Goal: Transaction & Acquisition: Purchase product/service

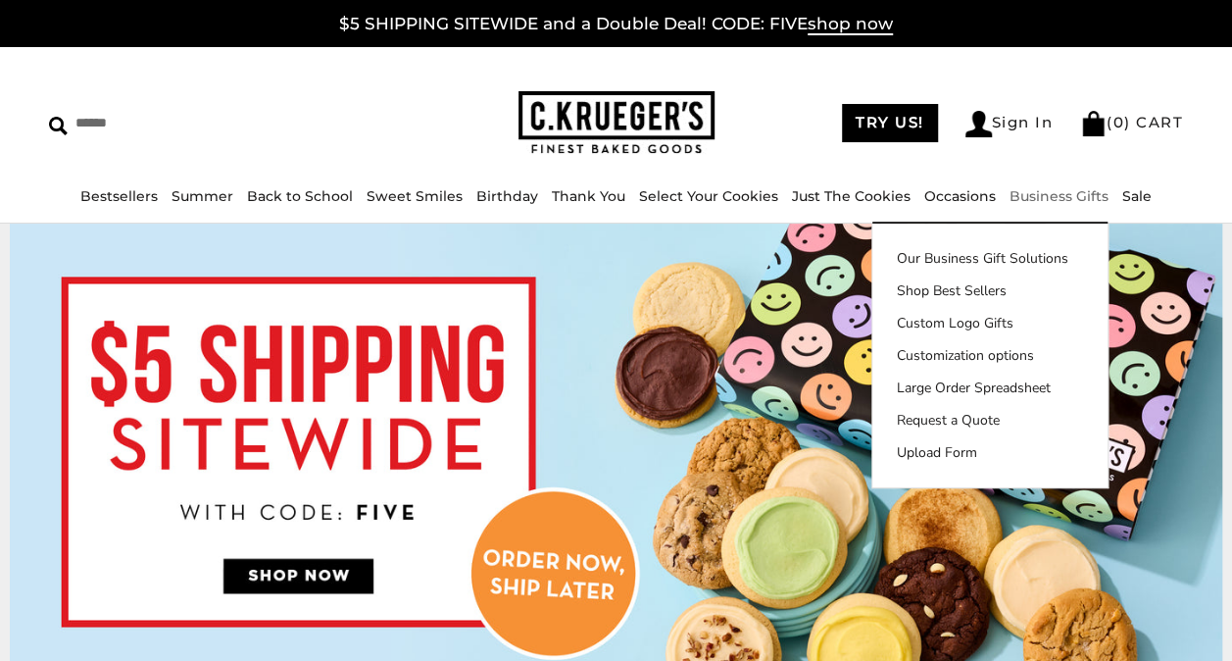
click at [1054, 190] on link "Business Gifts" at bounding box center [1059, 196] width 99 height 18
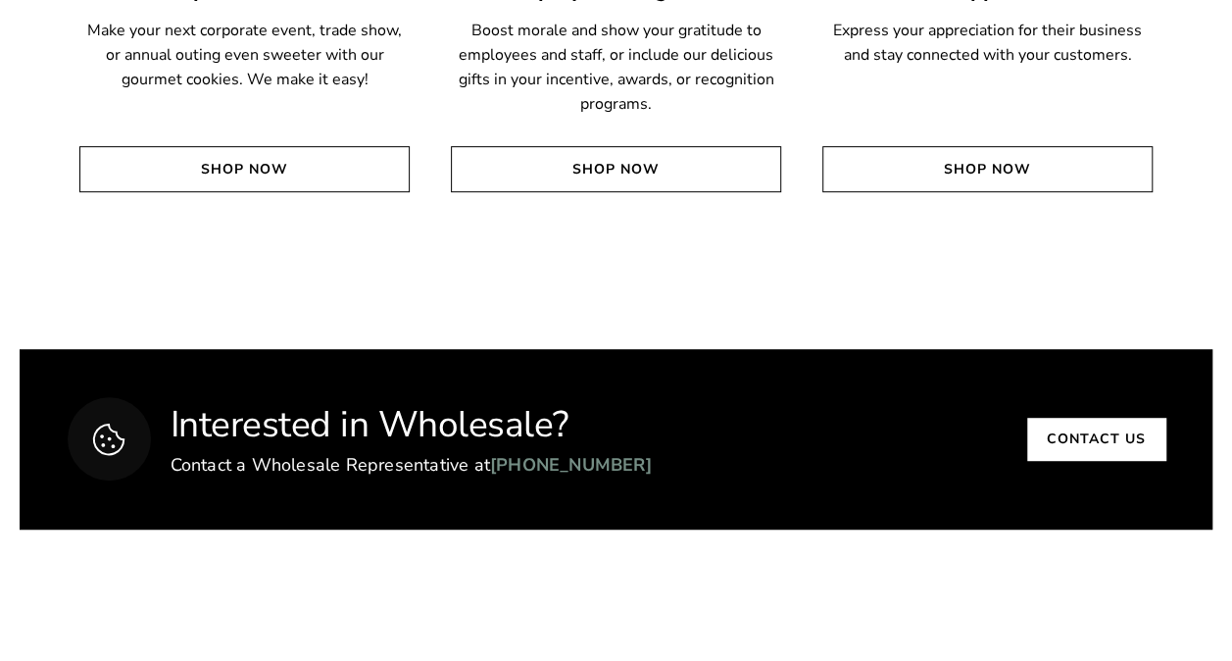
scroll to position [3726, 0]
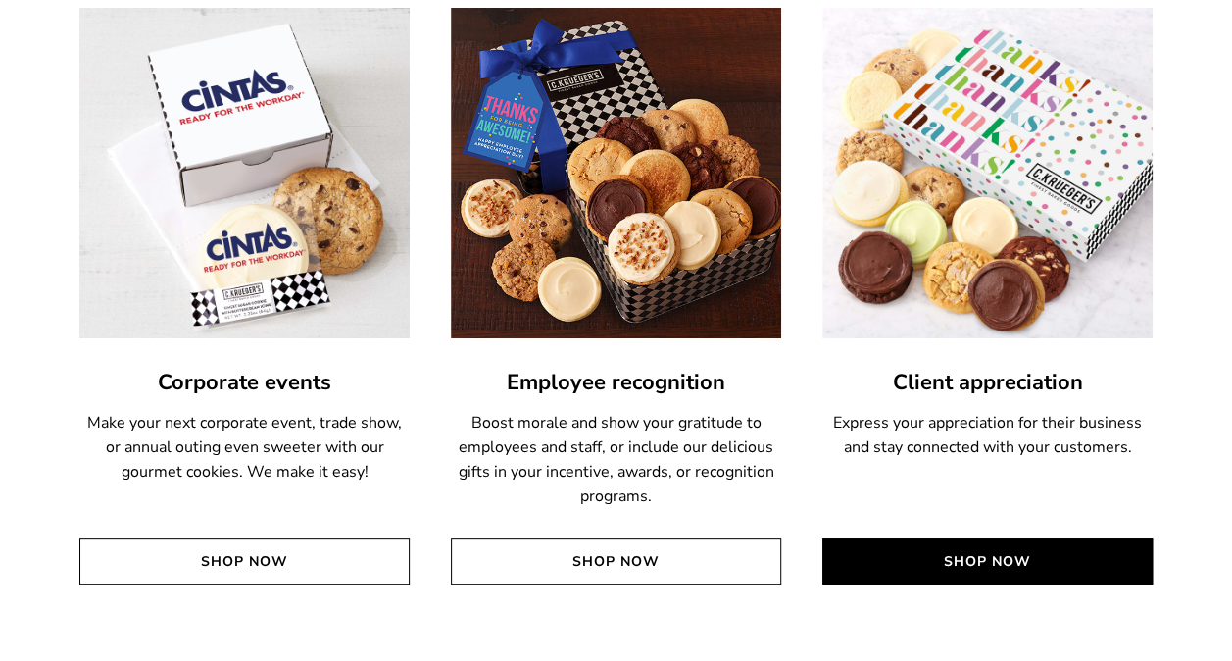
click at [1007, 558] on link "Shop Now" at bounding box center [988, 561] width 330 height 46
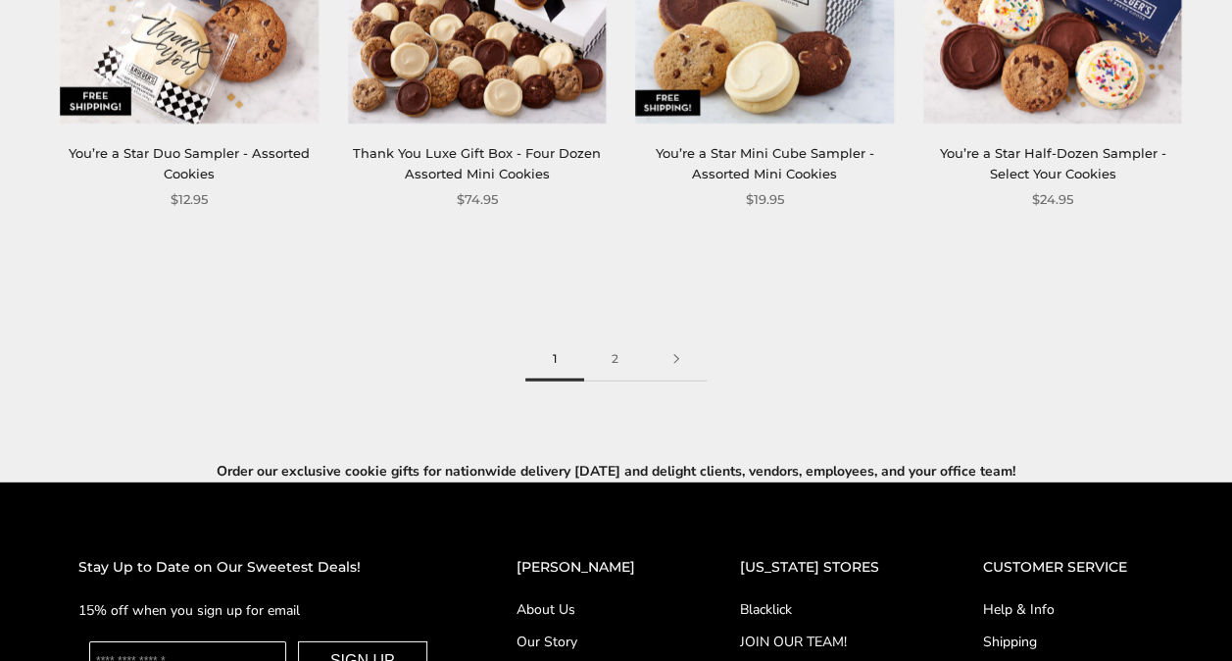
scroll to position [2647, 0]
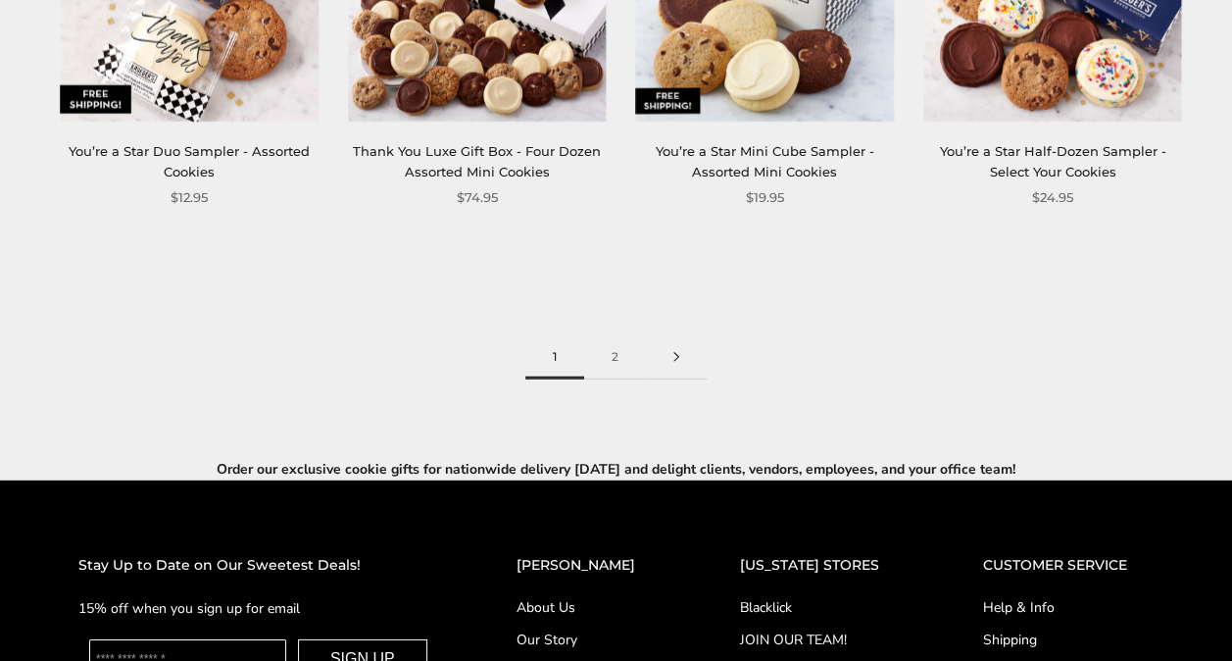
click at [681, 357] on link at bounding box center [676, 357] width 61 height 44
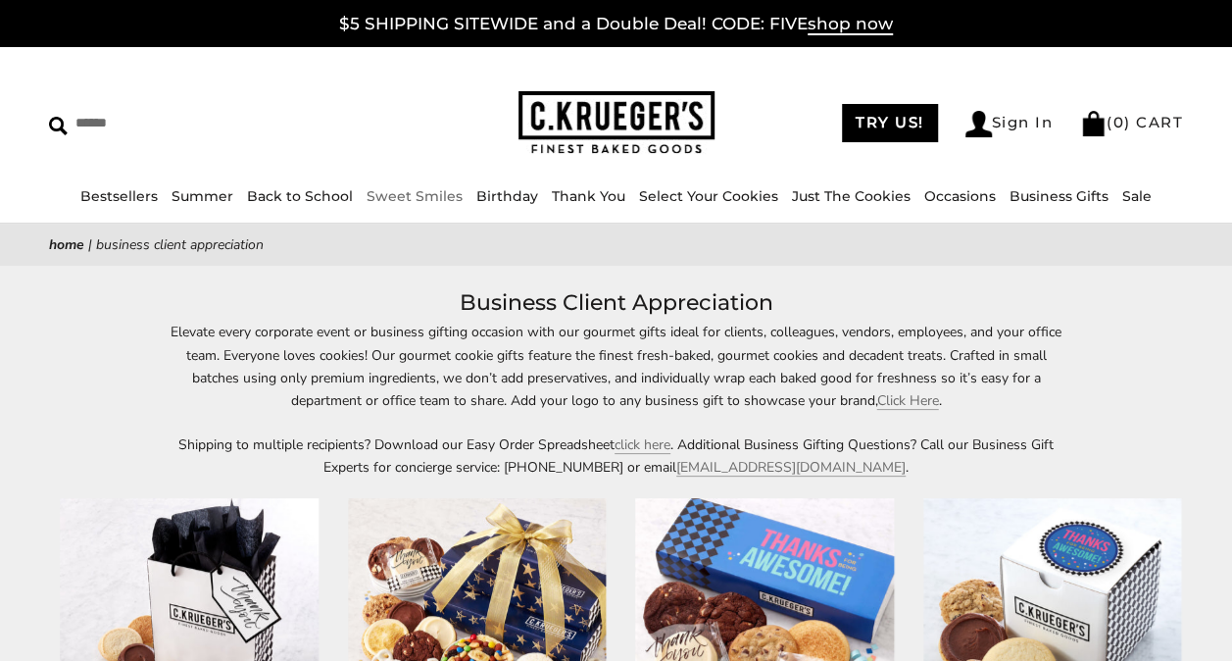
click at [427, 194] on link "Sweet Smiles" at bounding box center [415, 196] width 96 height 18
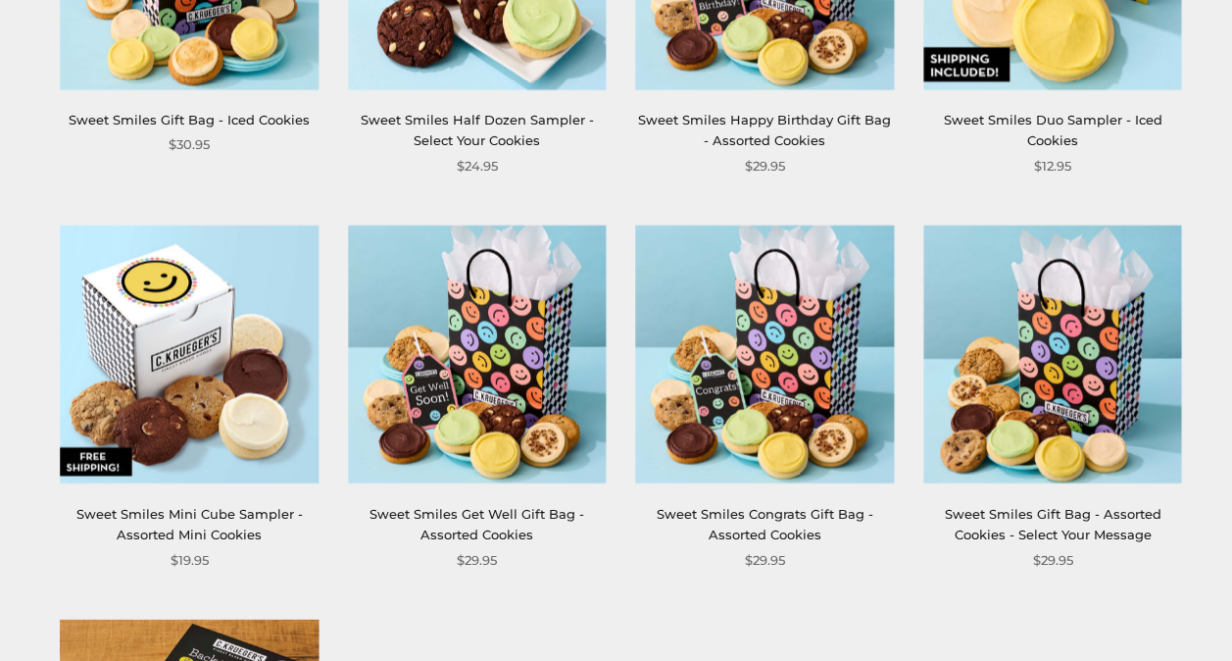
scroll to position [1961, 0]
